Goal: Book appointment/travel/reservation

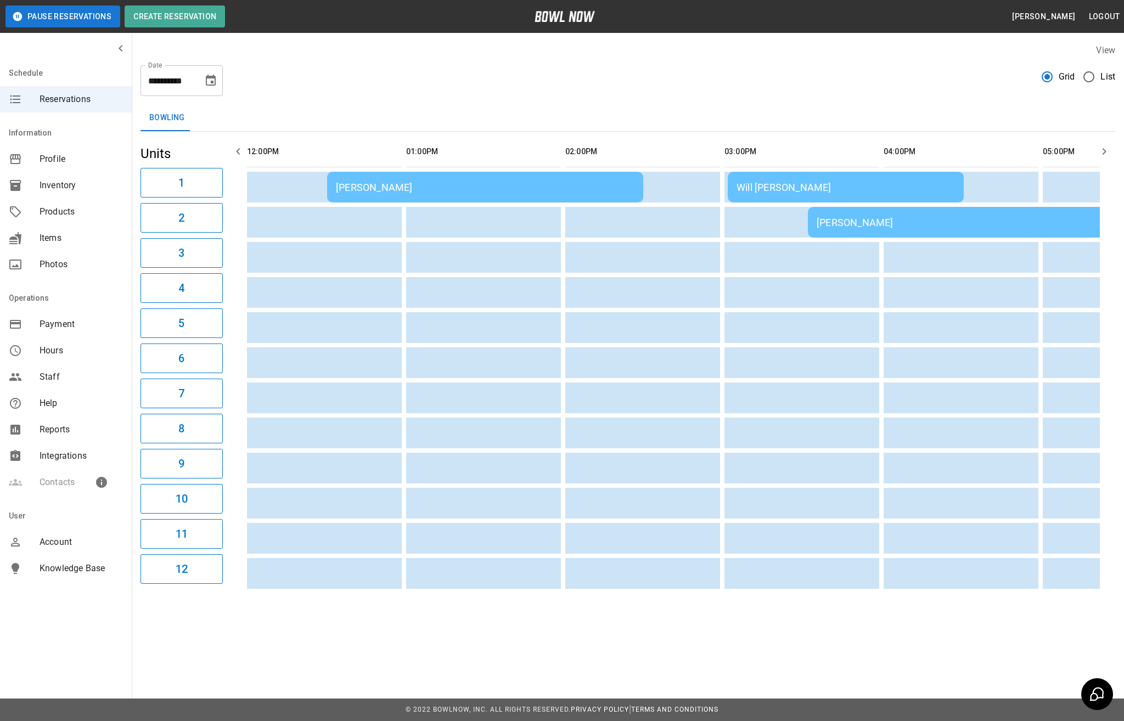
scroll to position [0, 1070]
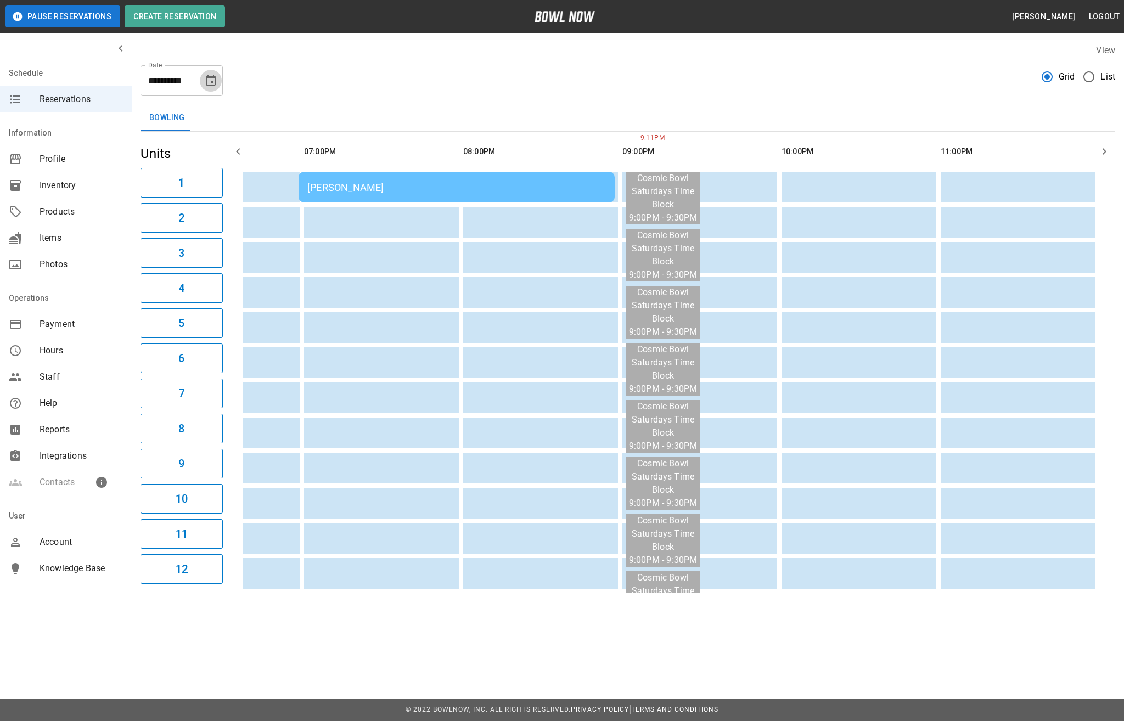
click at [211, 75] on icon "Choose date, selected date is Sep 13, 2025" at bounding box center [210, 80] width 13 height 13
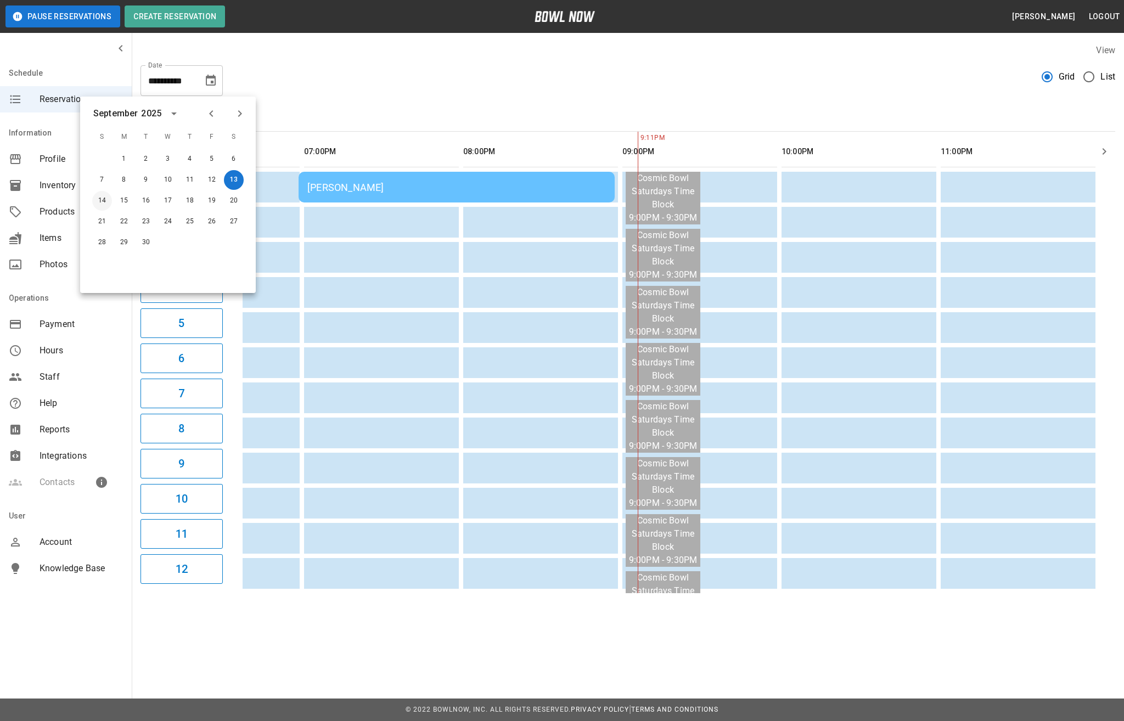
click at [103, 201] on button "14" at bounding box center [102, 201] width 20 height 20
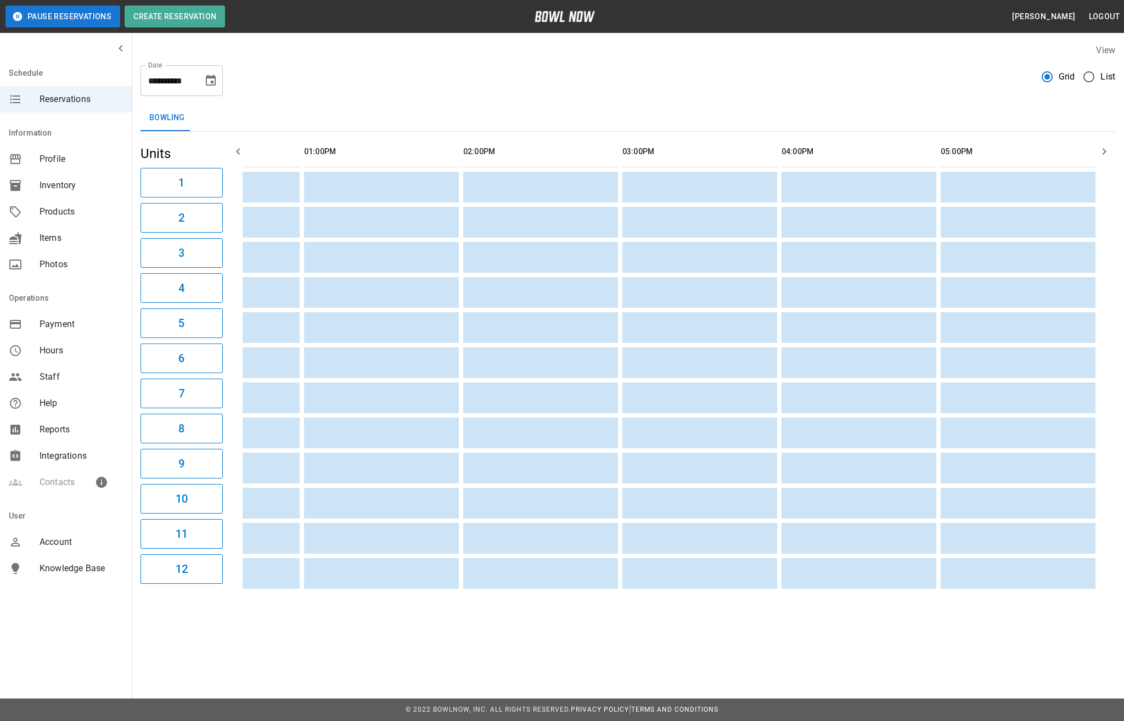
scroll to position [0, 0]
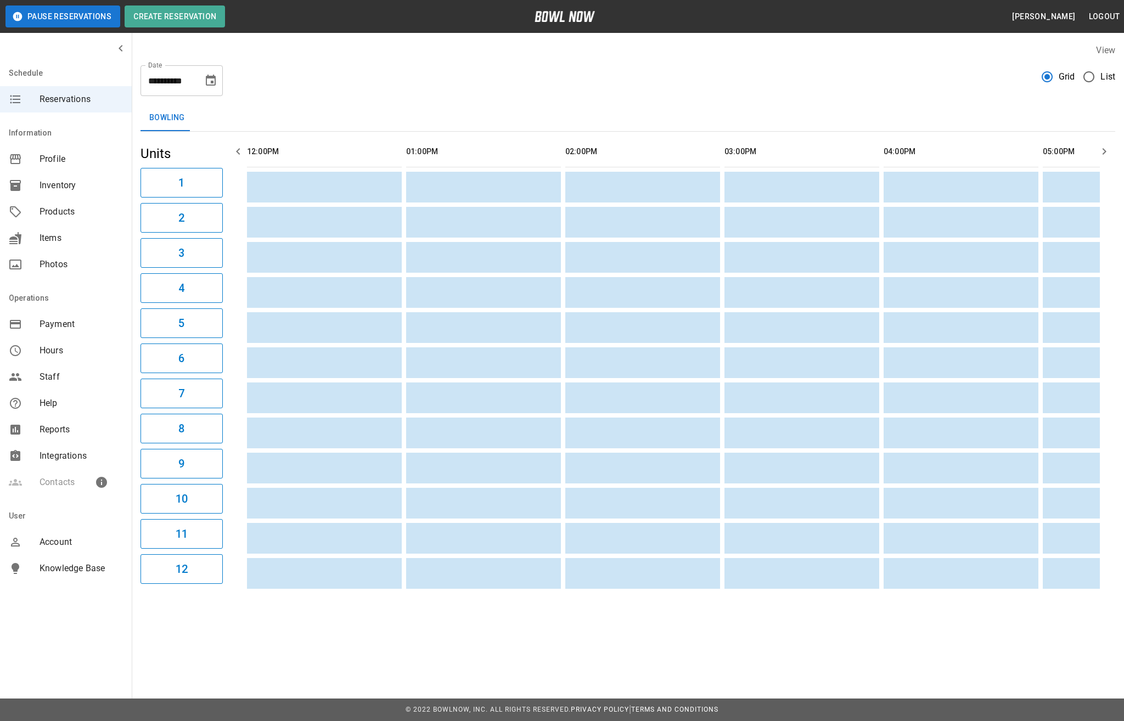
click at [213, 87] on icon "Choose date, selected date is Sep 14, 2025" at bounding box center [210, 80] width 13 height 13
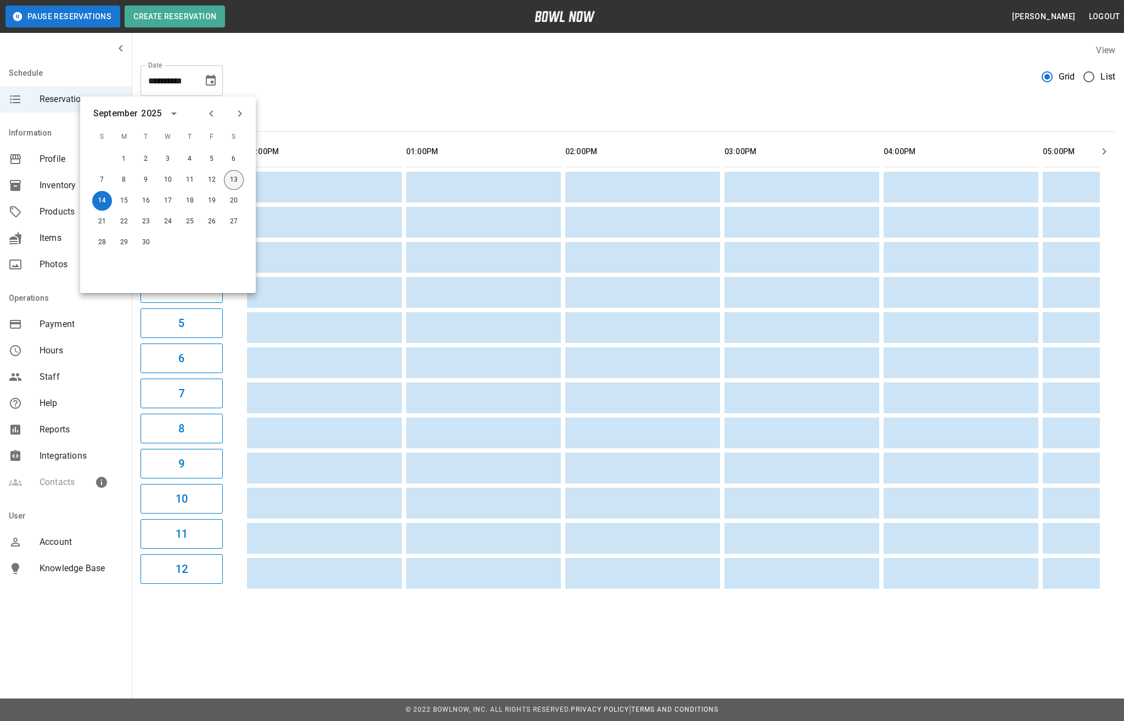
click at [238, 185] on button "13" at bounding box center [234, 180] width 20 height 20
type input "**********"
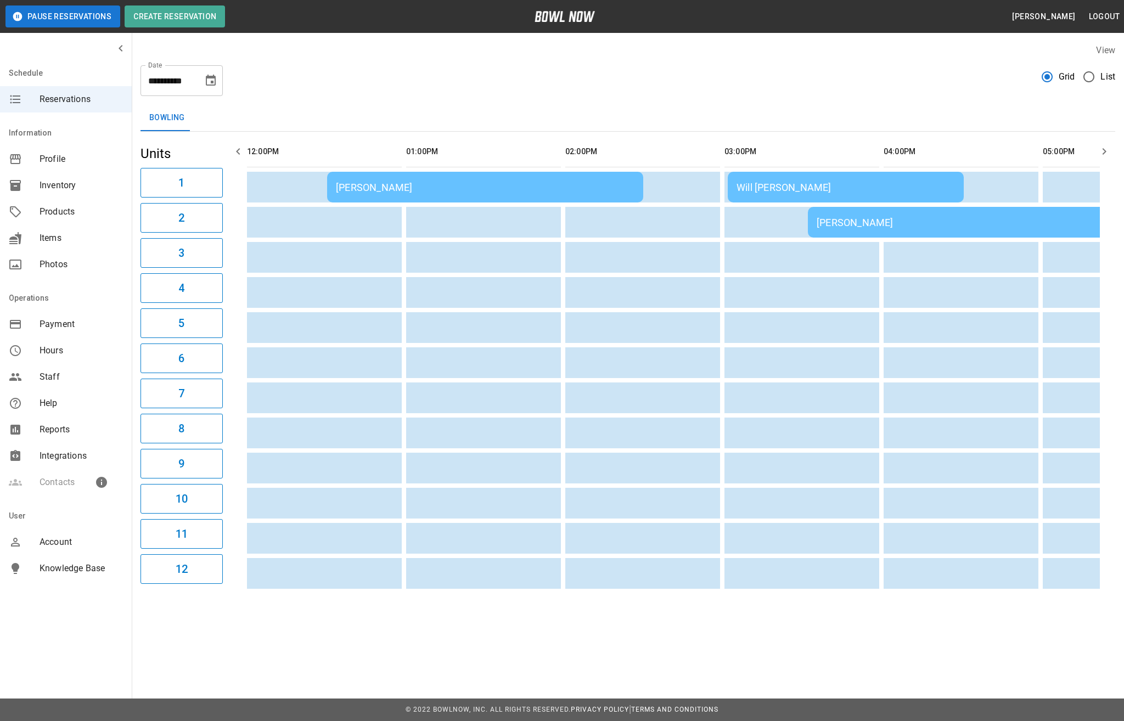
scroll to position [0, 1044]
